Goal: Task Accomplishment & Management: Complete application form

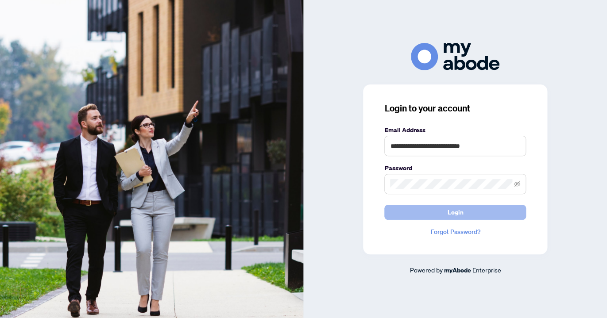
click at [438, 215] on button "Login" at bounding box center [455, 212] width 142 height 15
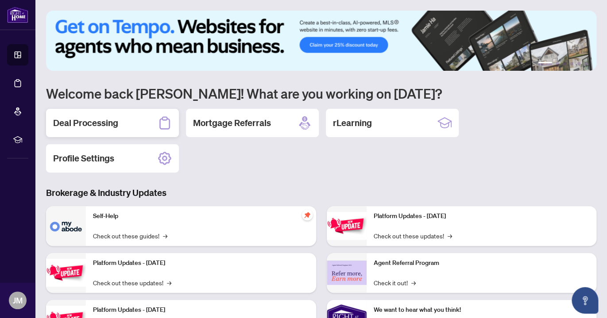
click at [92, 128] on h2 "Deal Processing" at bounding box center [85, 123] width 65 height 12
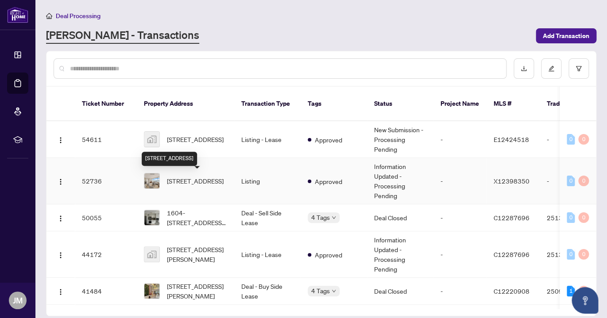
click at [184, 183] on span "[STREET_ADDRESS]" at bounding box center [195, 181] width 57 height 10
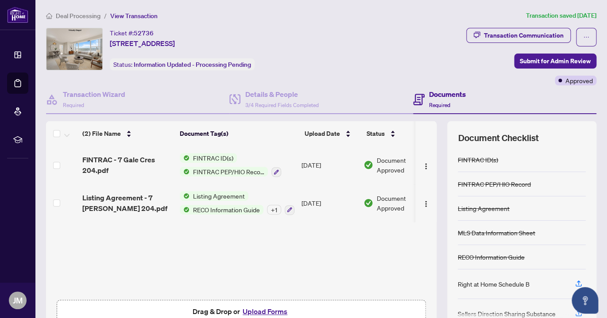
scroll to position [52, 0]
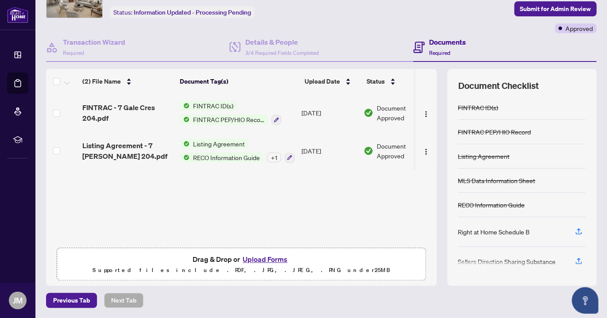
click at [261, 262] on button "Upload Forms" at bounding box center [265, 260] width 50 height 12
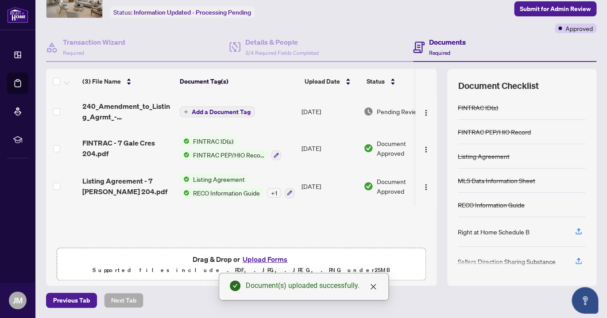
click at [220, 109] on span "Add a Document Tag" at bounding box center [221, 112] width 59 height 6
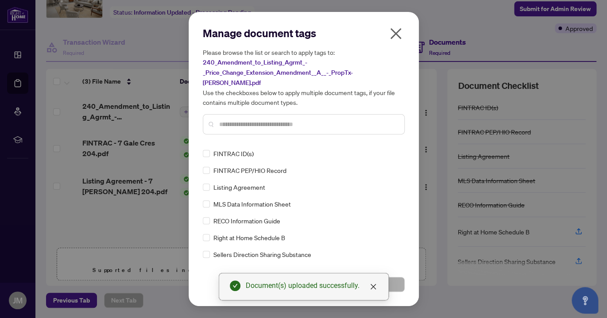
click at [235, 135] on div "Manage document tags Please browse the list or search to apply tags to: 240_Ame…" at bounding box center [304, 84] width 202 height 116
click at [225, 123] on input "text" at bounding box center [308, 125] width 178 height 10
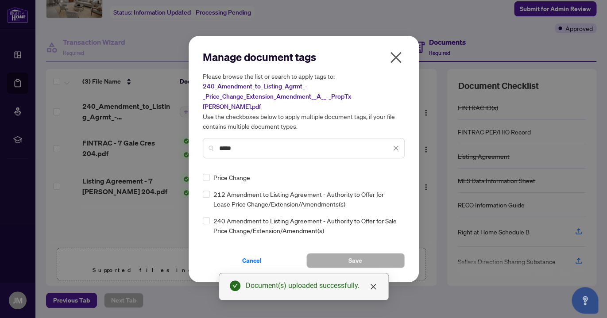
type input "*****"
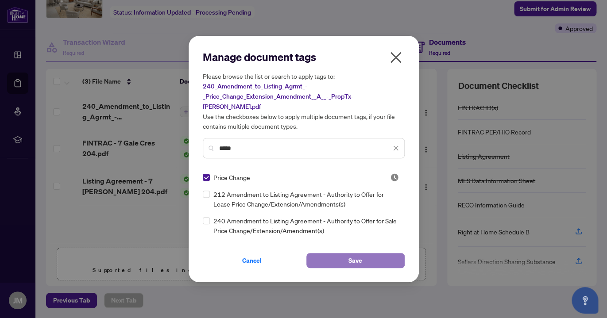
click at [345, 257] on button "Save" at bounding box center [355, 260] width 98 height 15
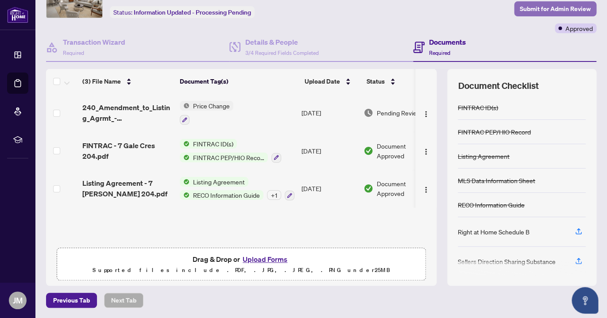
click at [542, 9] on span "Submit for Admin Review" at bounding box center [555, 9] width 71 height 14
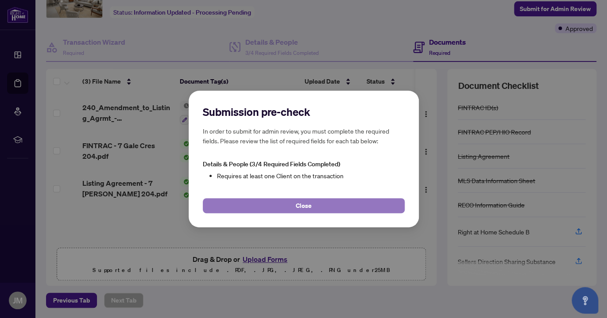
click at [313, 208] on button "Close" at bounding box center [304, 205] width 202 height 15
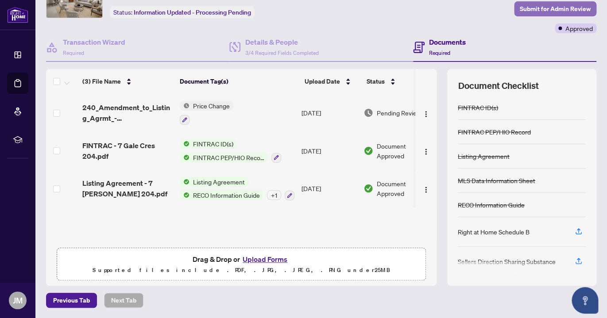
click at [547, 10] on span "Submit for Admin Review" at bounding box center [555, 9] width 71 height 14
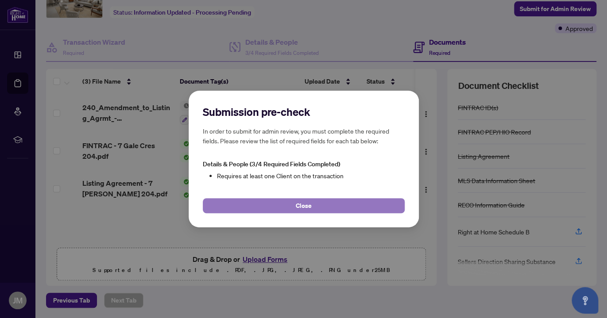
click at [338, 204] on button "Close" at bounding box center [304, 205] width 202 height 15
